Goal: Transaction & Acquisition: Download file/media

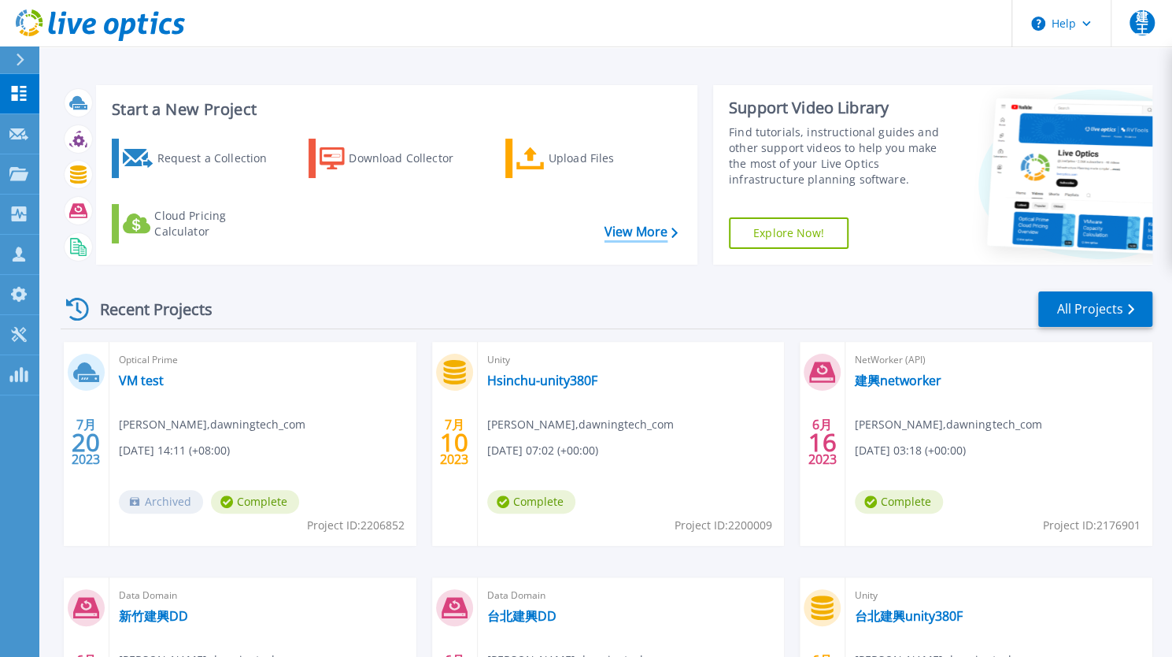
click at [643, 239] on link "View More" at bounding box center [641, 231] width 73 height 15
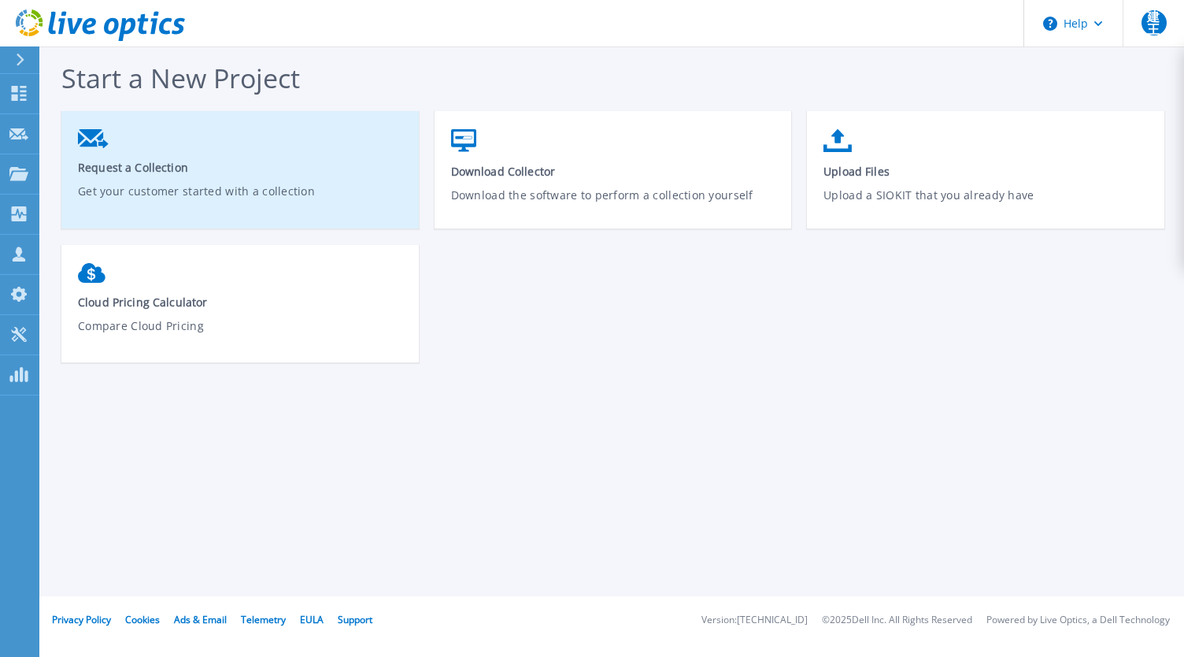
click at [174, 171] on span "Request a Collection" at bounding box center [240, 167] width 325 height 15
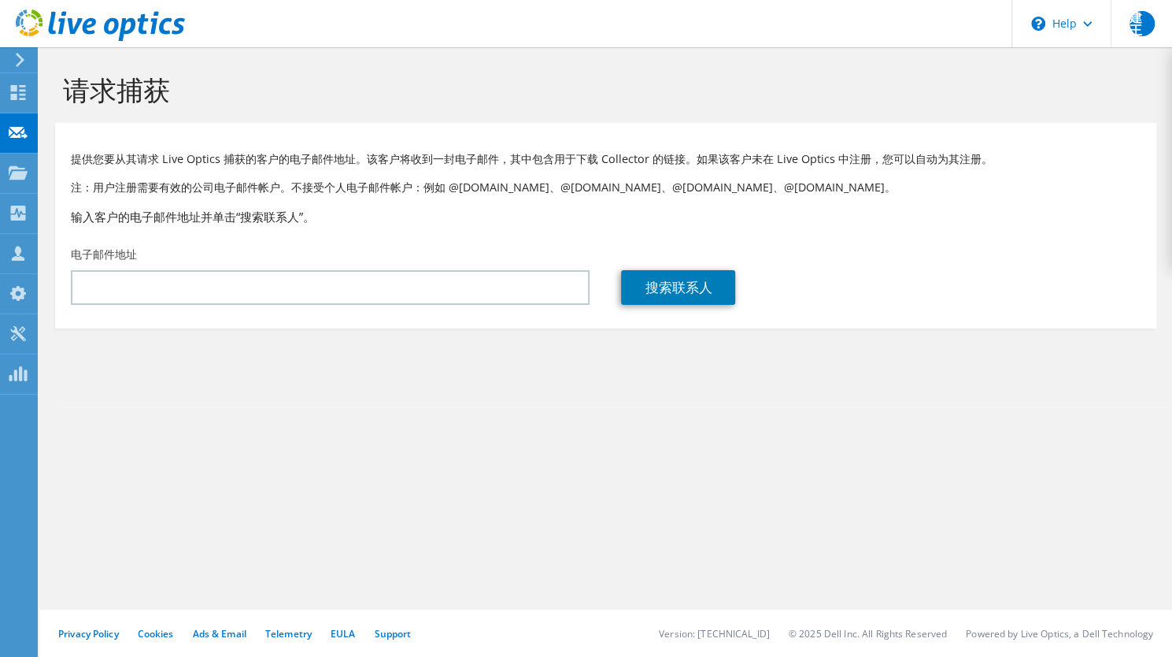
drag, startPoint x: 257, startPoint y: 52, endPoint x: 239, endPoint y: 46, distance: 19.7
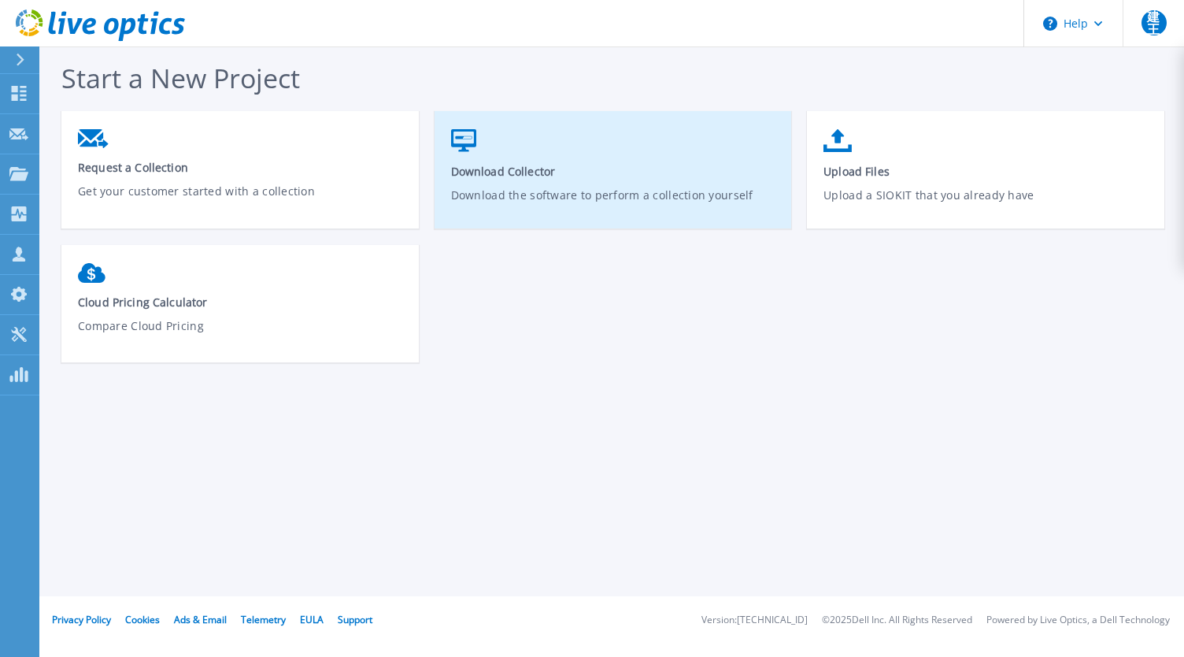
click at [532, 178] on span "Download Collector" at bounding box center [613, 171] width 325 height 15
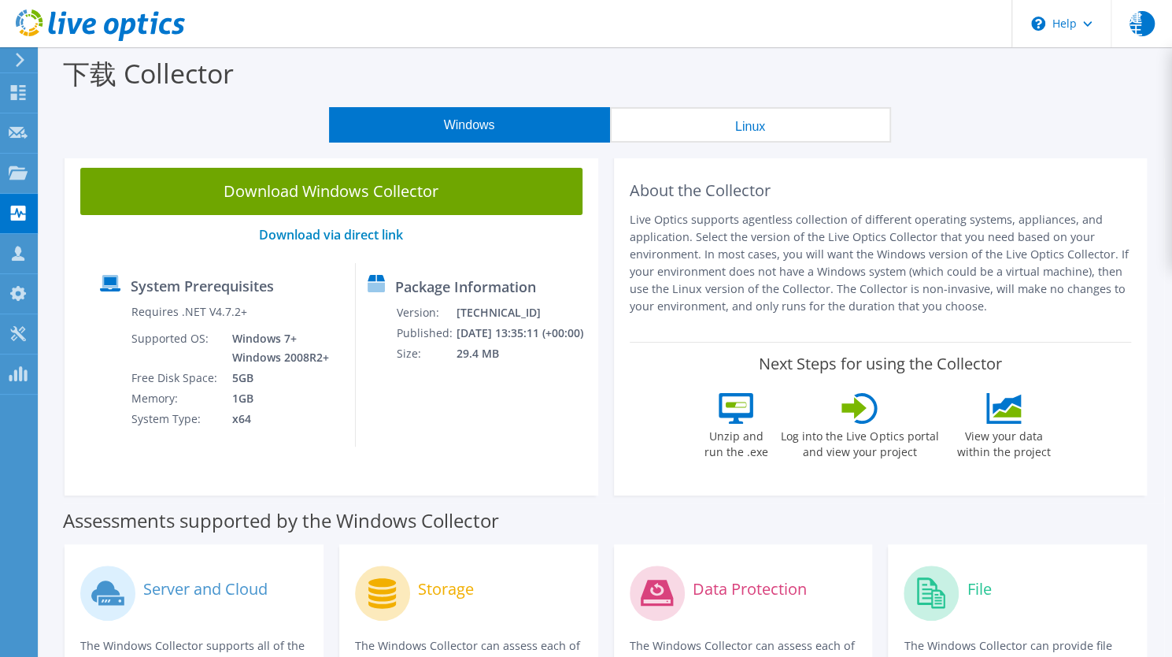
click at [350, 193] on link "Download Windows Collector" at bounding box center [331, 191] width 502 height 47
click at [44, 10] on icon at bounding box center [100, 25] width 169 height 32
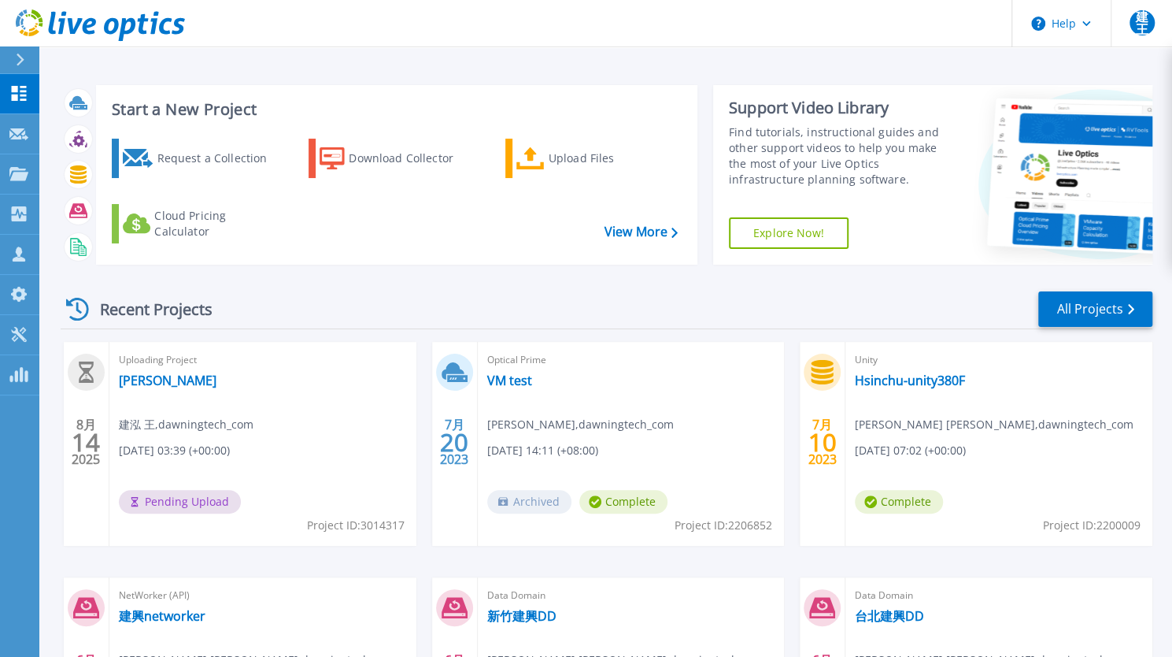
click at [354, 440] on div "Uploading Project Isilon POC 建泓 王 , dawningtech_com [DATE] 03:39 (+00:00) Pendi…" at bounding box center [262, 444] width 307 height 204
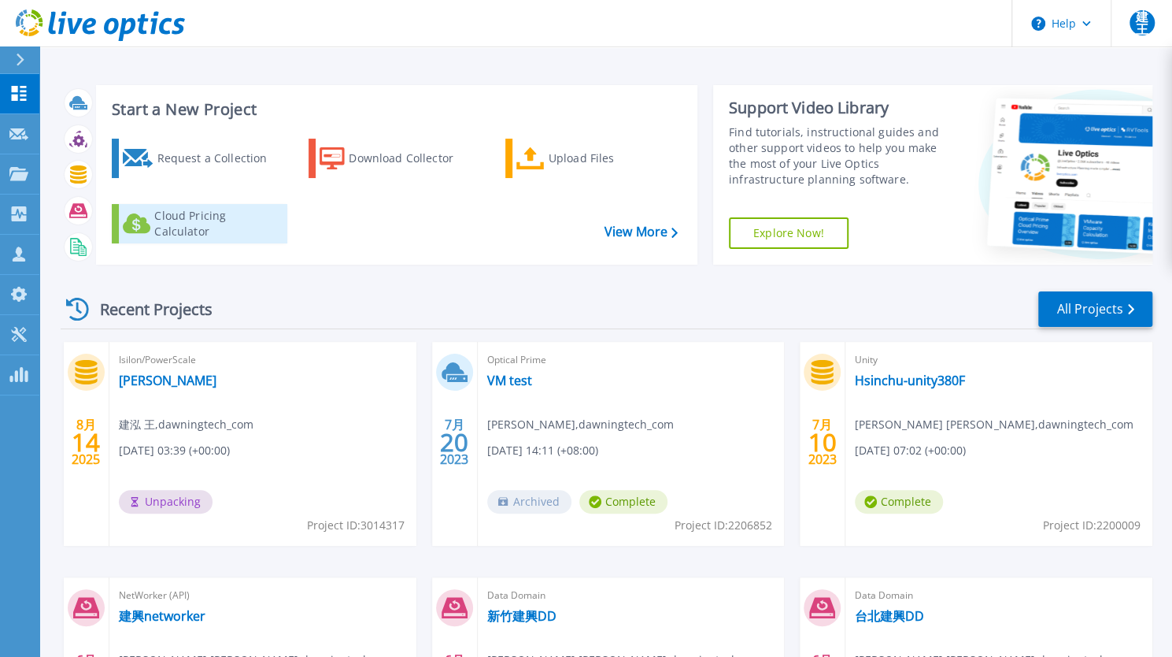
drag, startPoint x: 194, startPoint y: 287, endPoint x: 217, endPoint y: 235, distance: 57.1
click at [194, 287] on div "Recent Projects All Projects 8月 14 2025 Isilon/PowerScale Isilon POC 建泓 王 , daw…" at bounding box center [607, 551] width 1092 height 548
click at [331, 481] on div "Isilon/PowerScale Isilon POC 建泓 王 , dawningtech_com 08/14/2025, 03:39 (+00:00) …" at bounding box center [262, 444] width 307 height 204
click at [197, 432] on div "Isilon/PowerScale Isilon POC 建泓 王 , dawningtech_com 08/14/2025, 03:39 (+00:00) …" at bounding box center [262, 444] width 307 height 204
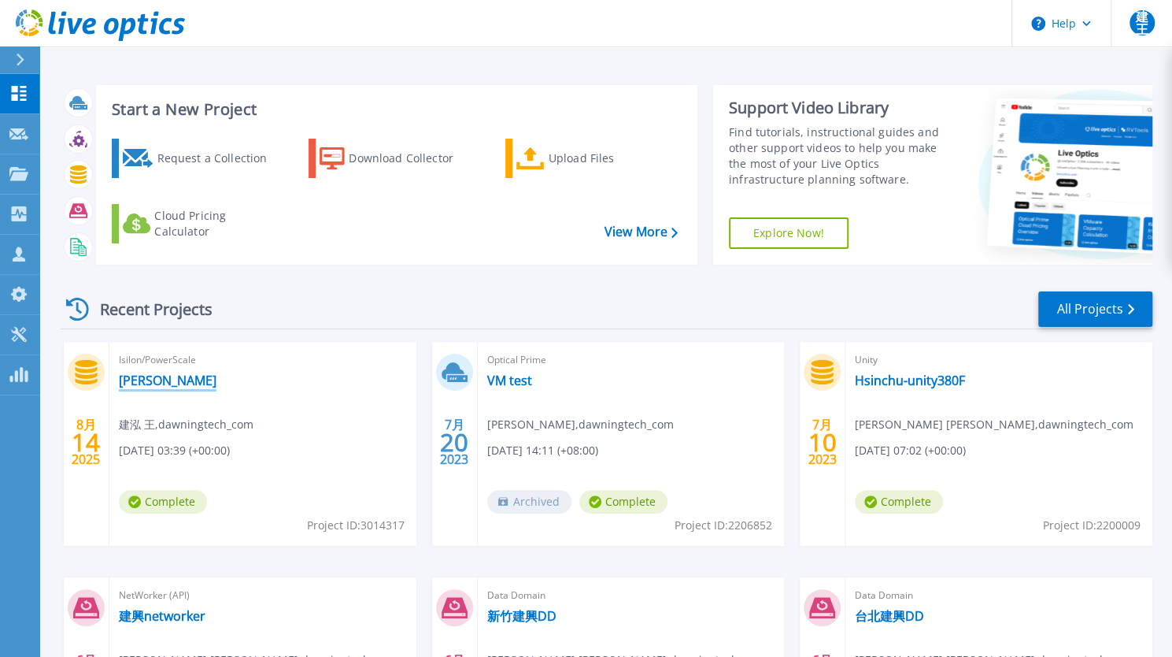
click at [151, 380] on link "[PERSON_NAME]" at bounding box center [168, 380] width 98 height 16
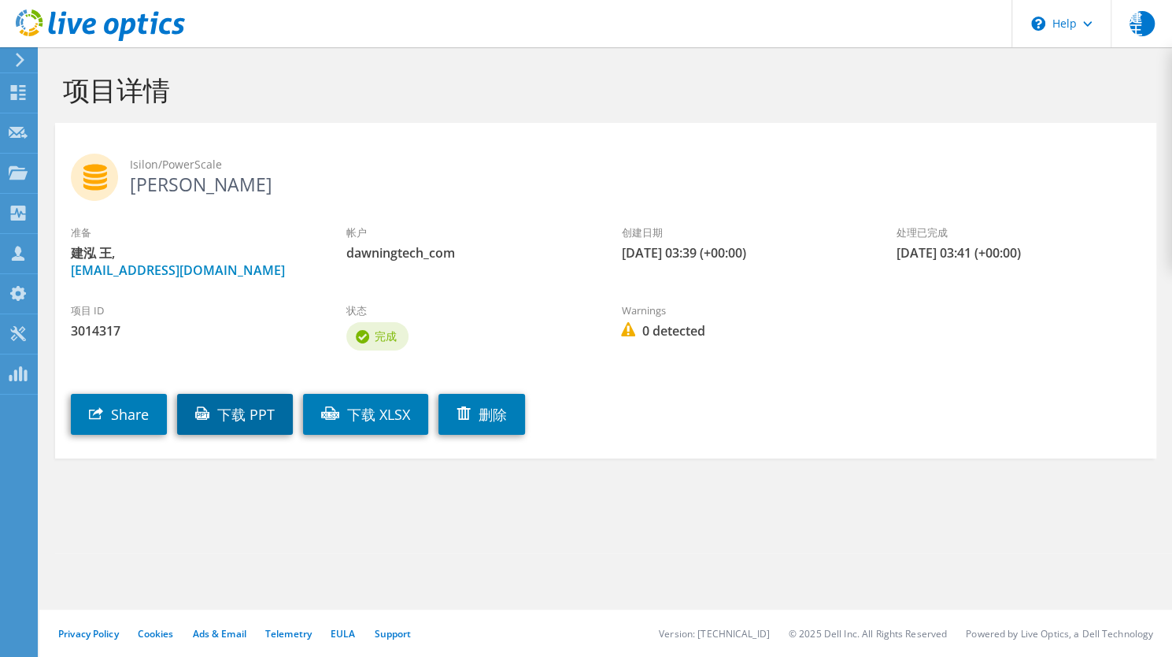
click at [263, 408] on link "下载 PPT" at bounding box center [235, 414] width 116 height 41
